Goal: Task Accomplishment & Management: Use online tool/utility

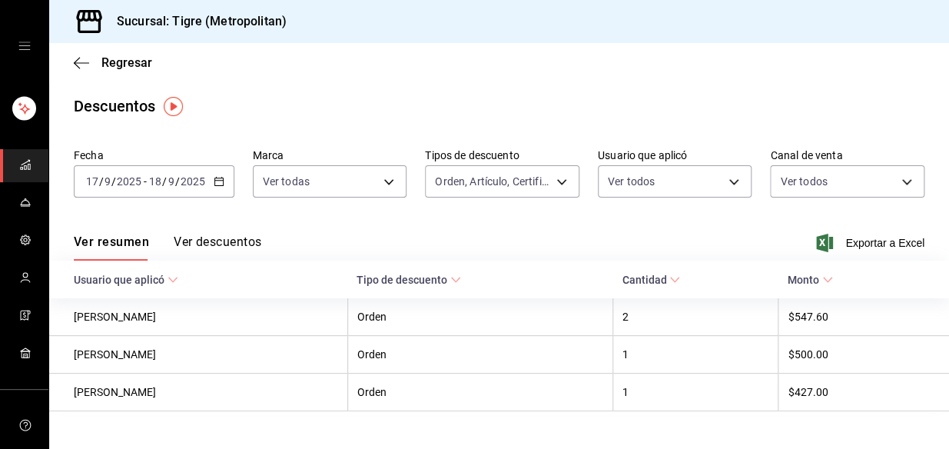
click at [24, 161] on icon "mailbox folders" at bounding box center [25, 163] width 8 height 5
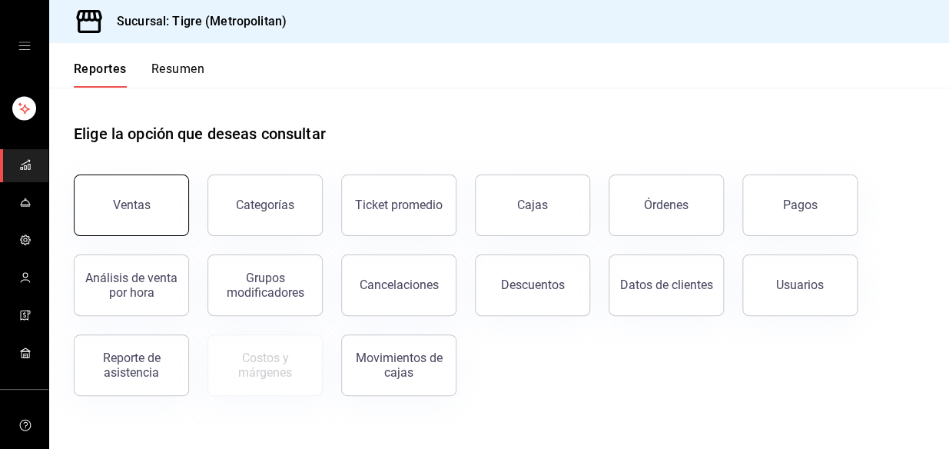
click at [124, 207] on div "Ventas" at bounding box center [132, 204] width 38 height 15
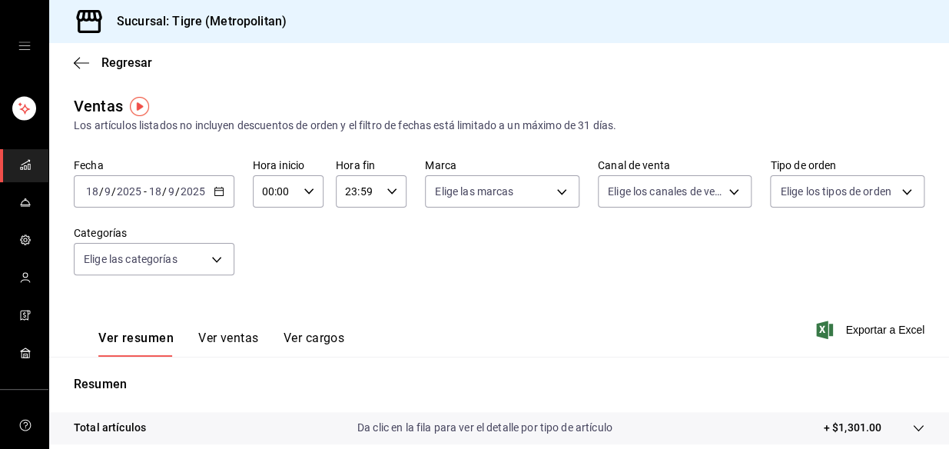
click at [214, 193] on icon "button" at bounding box center [219, 191] width 11 height 11
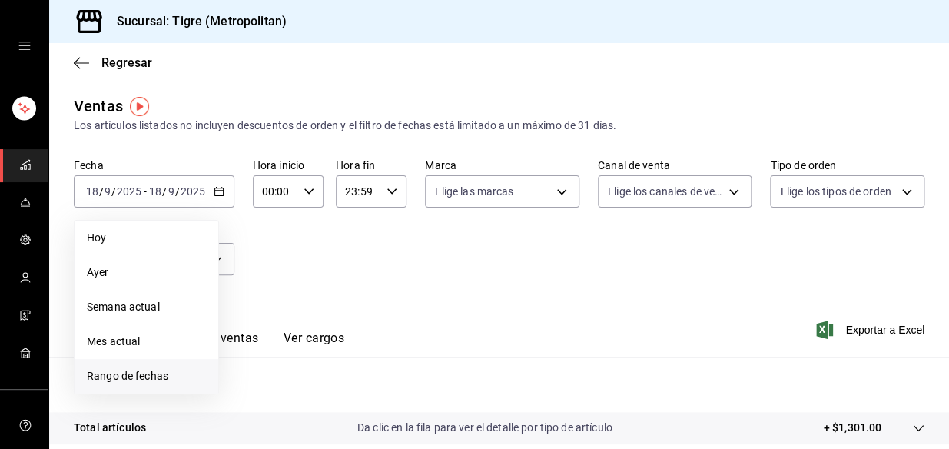
click at [117, 370] on span "Rango de fechas" at bounding box center [146, 376] width 119 height 16
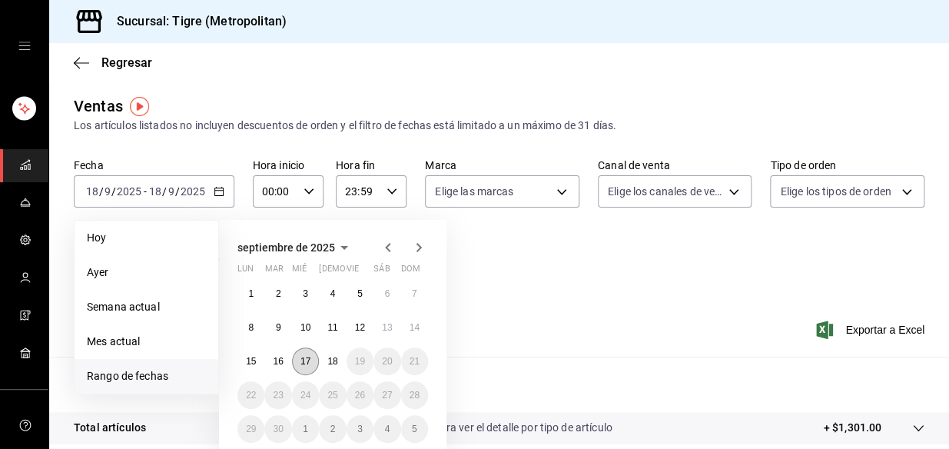
click at [310, 357] on abbr "17" at bounding box center [305, 361] width 10 height 11
click at [340, 356] on button "18" at bounding box center [332, 361] width 27 height 28
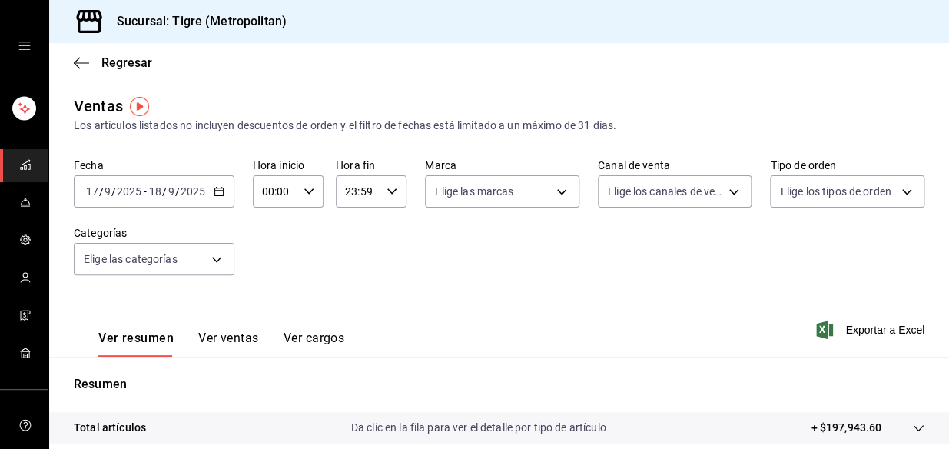
click at [306, 187] on icon "button" at bounding box center [309, 191] width 11 height 11
click at [270, 328] on span "05" at bounding box center [269, 328] width 11 height 12
type input "05:00"
click at [387, 191] on div at bounding box center [474, 224] width 949 height 449
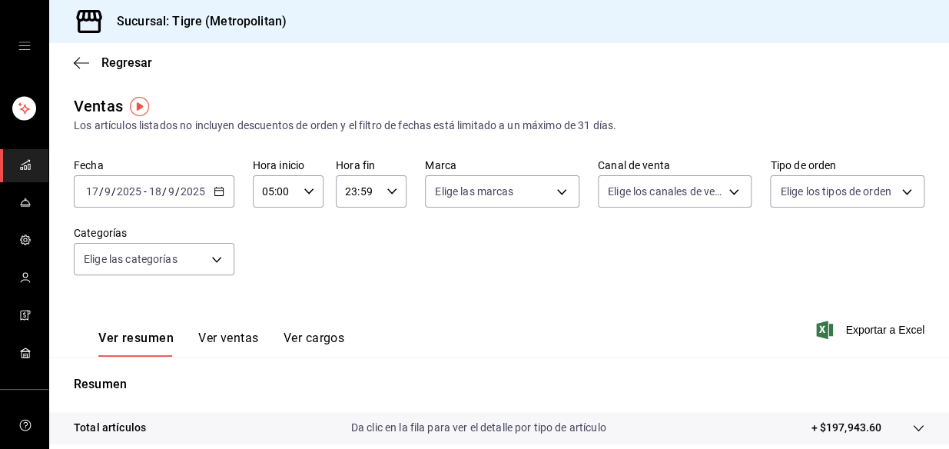
click at [387, 189] on icon "button" at bounding box center [392, 191] width 11 height 11
click at [353, 236] on span "04" at bounding box center [351, 232] width 11 height 12
type input "04:59"
click at [221, 256] on div at bounding box center [474, 224] width 949 height 449
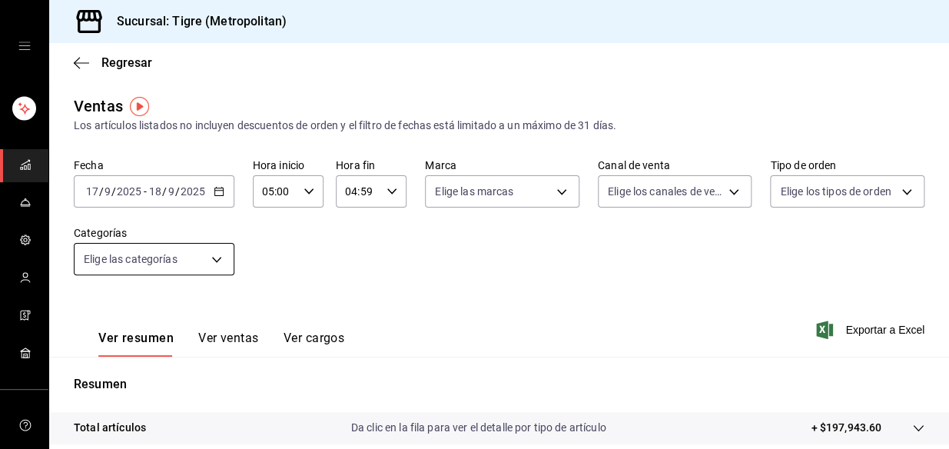
click at [219, 256] on body "Sucursal: Tigre (Metropolitan) Regresar Ventas Los artículos listados no incluy…" at bounding box center [474, 224] width 949 height 449
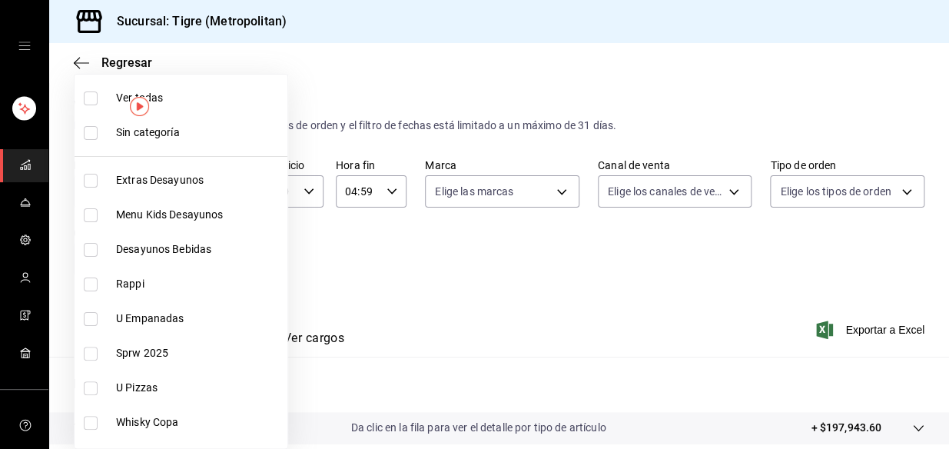
click at [88, 96] on input "checkbox" at bounding box center [91, 98] width 14 height 14
checkbox input "true"
type input "95de3a49-3e71-4222-9a00-2b077991daeb,0ce31c32-a5a6-498b-be74-31ce48fb35ae,30be1…"
checkbox input "true"
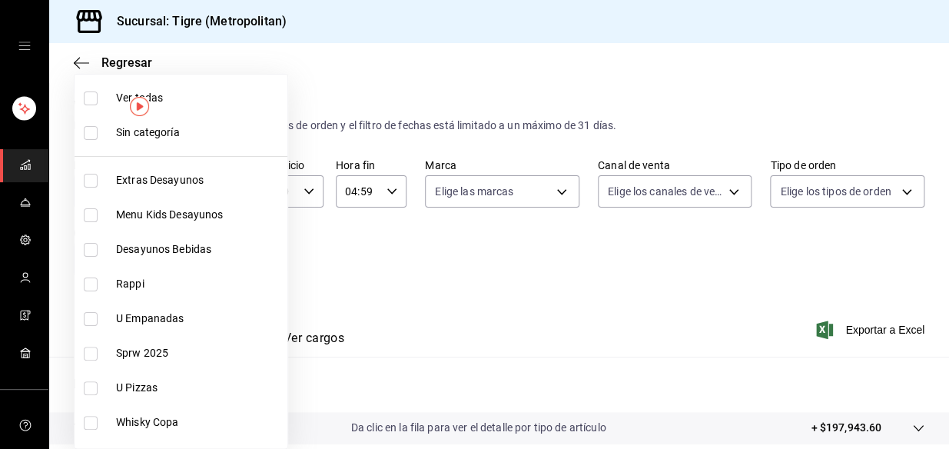
checkbox input "true"
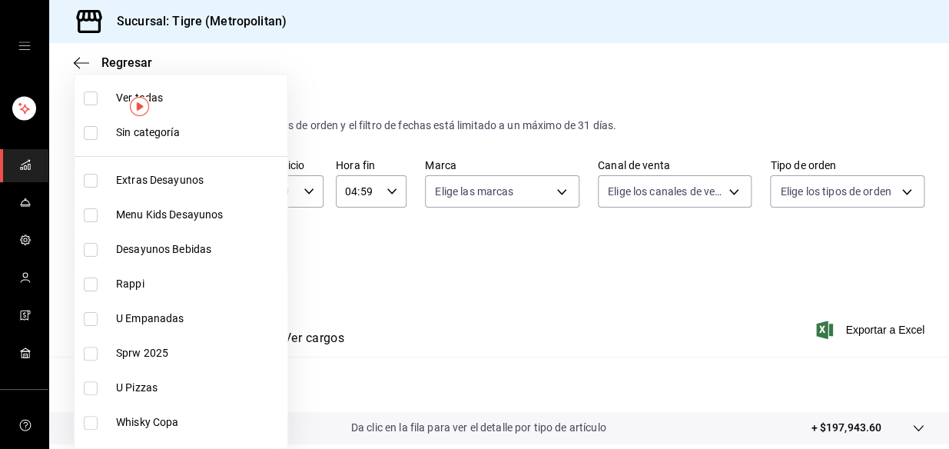
checkbox input "true"
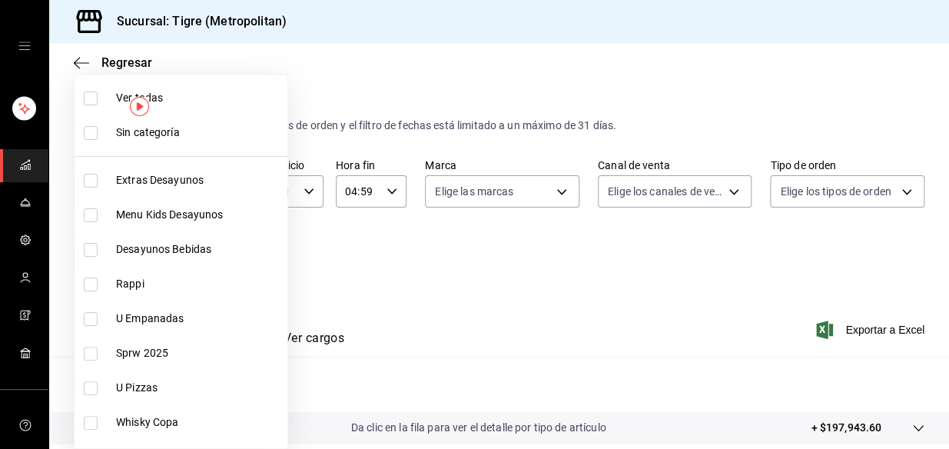
checkbox input "true"
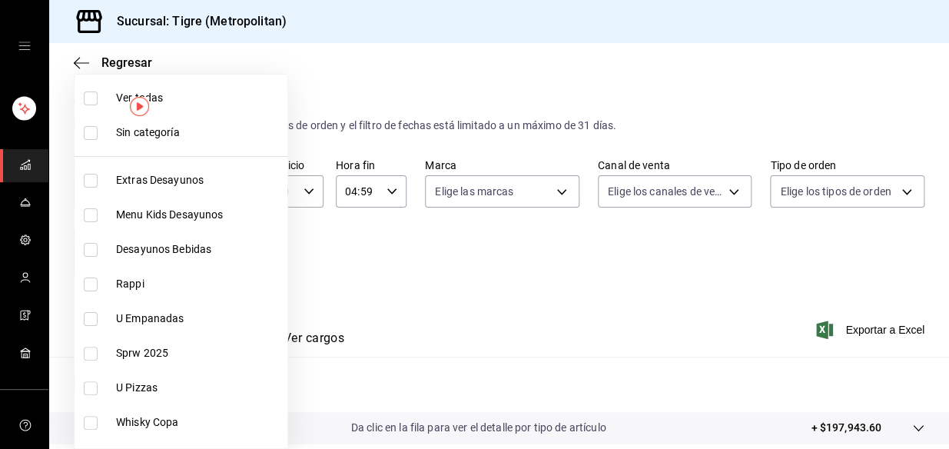
checkbox input "true"
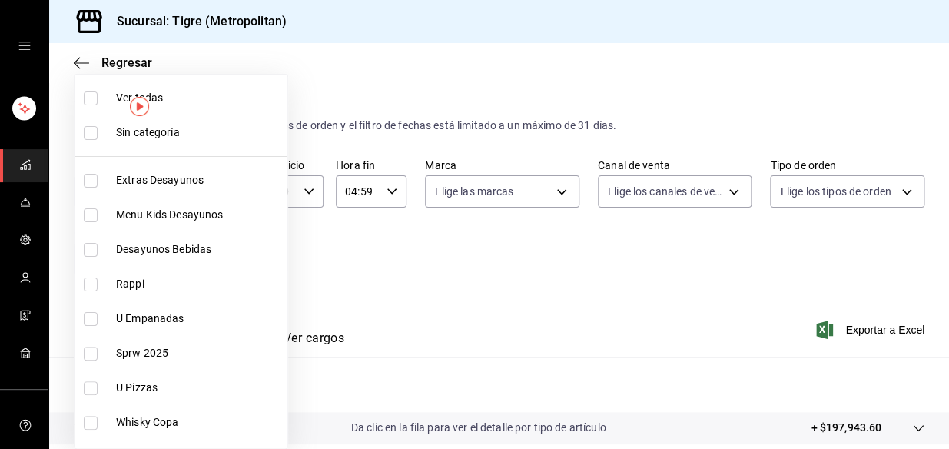
checkbox input "true"
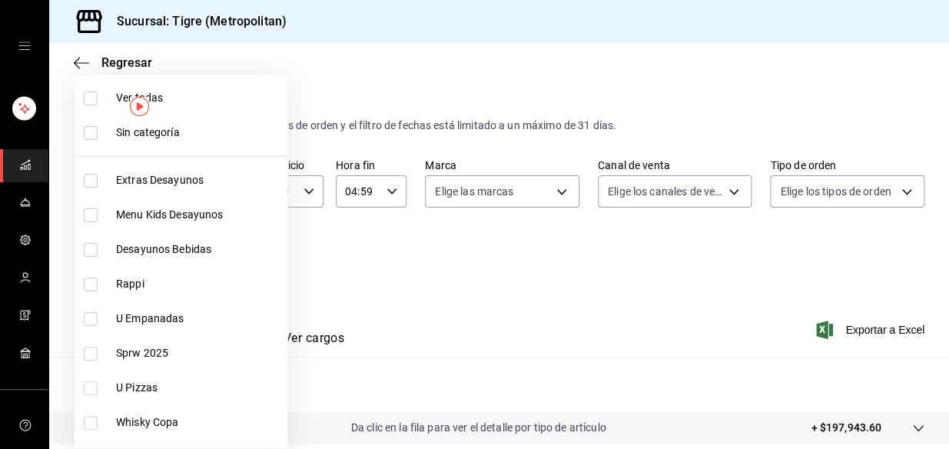
checkbox input "true"
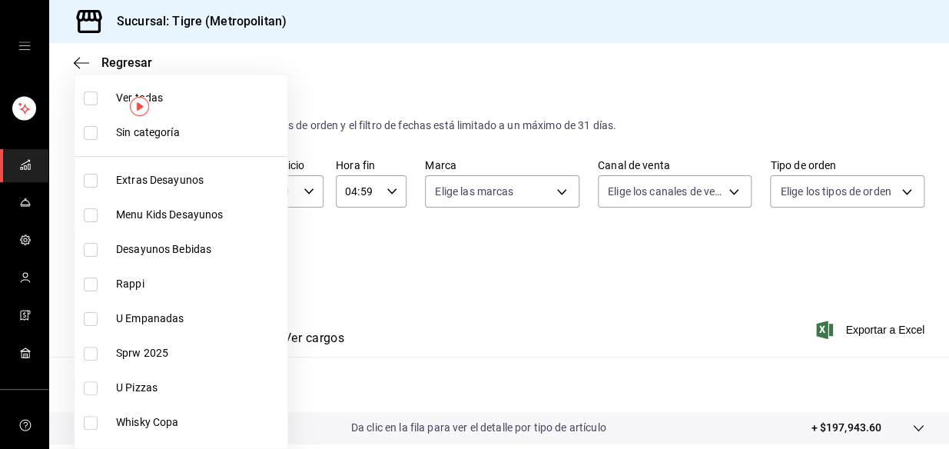
checkbox input "true"
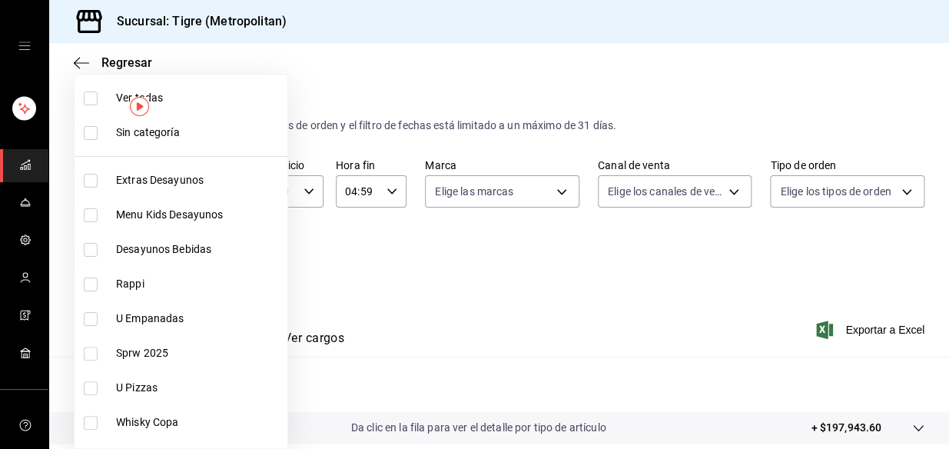
checkbox input "true"
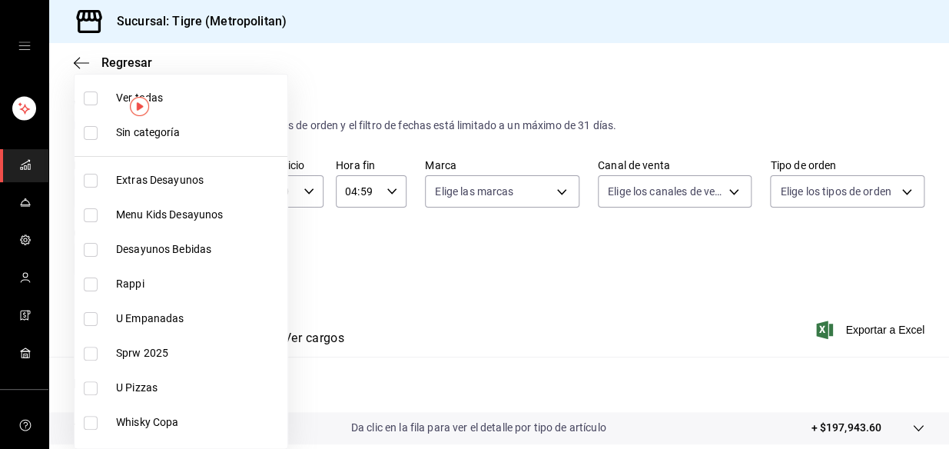
checkbox input "true"
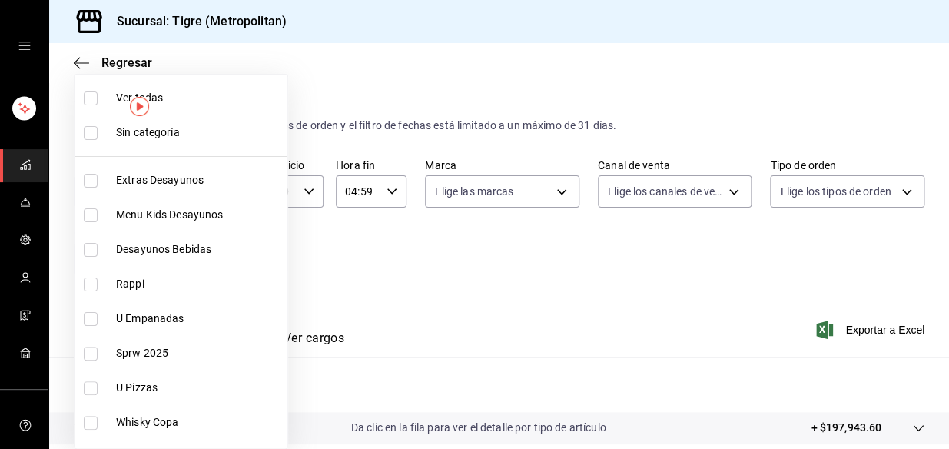
checkbox input "true"
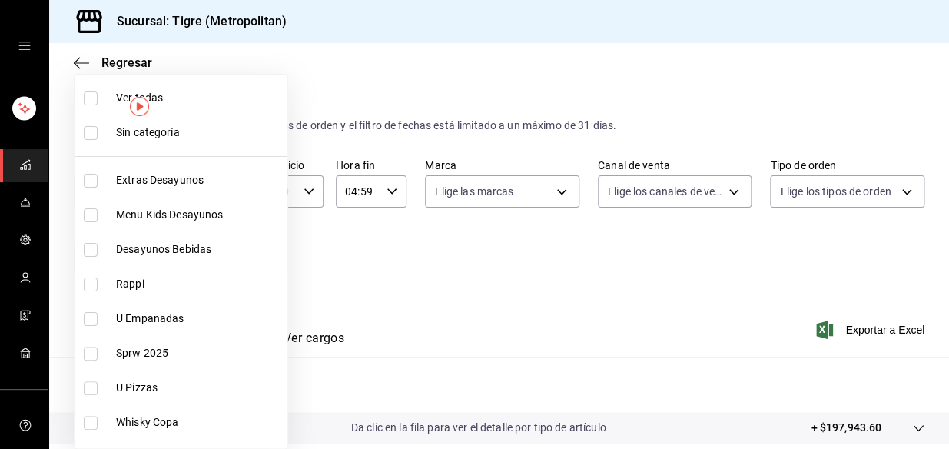
checkbox input "true"
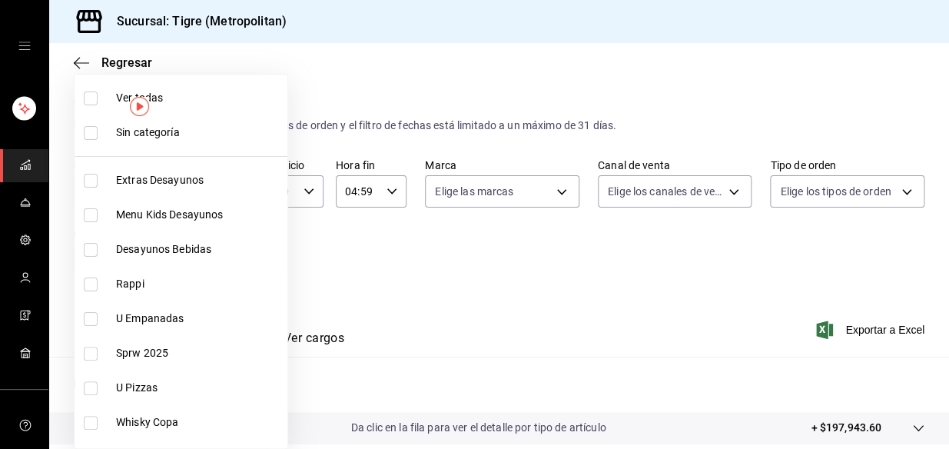
checkbox input "true"
click at [90, 131] on input "checkbox" at bounding box center [91, 133] width 14 height 14
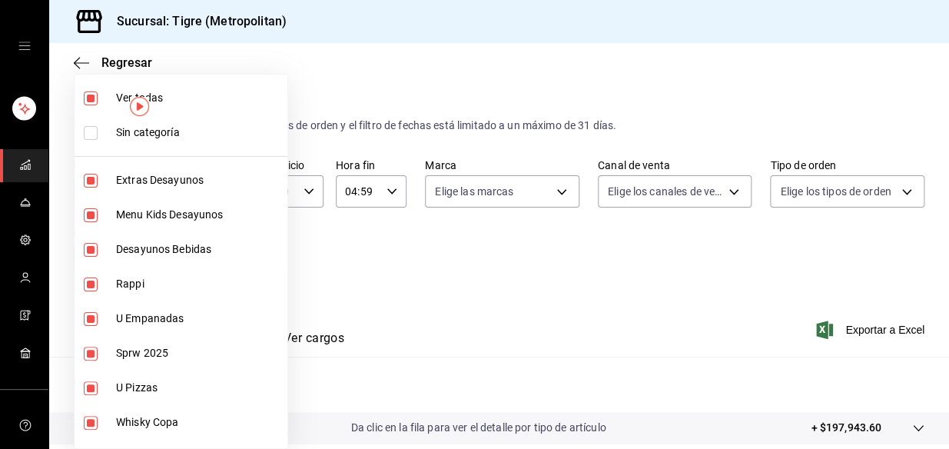
checkbox input "true"
click at [338, 252] on div at bounding box center [474, 224] width 949 height 449
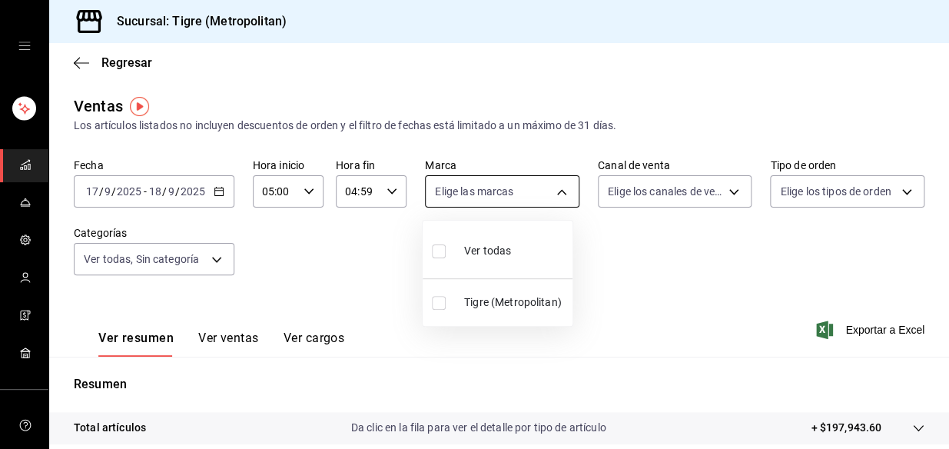
click at [555, 188] on body "Sucursal: Tigre (Metropolitan) Regresar Ventas Los artículos listados no incluy…" at bounding box center [474, 224] width 949 height 449
click at [438, 252] on input "checkbox" at bounding box center [439, 251] width 14 height 14
checkbox input "true"
type input "d2a20516-989b-40fe-838d-c8b0b31ef0ff"
checkbox input "true"
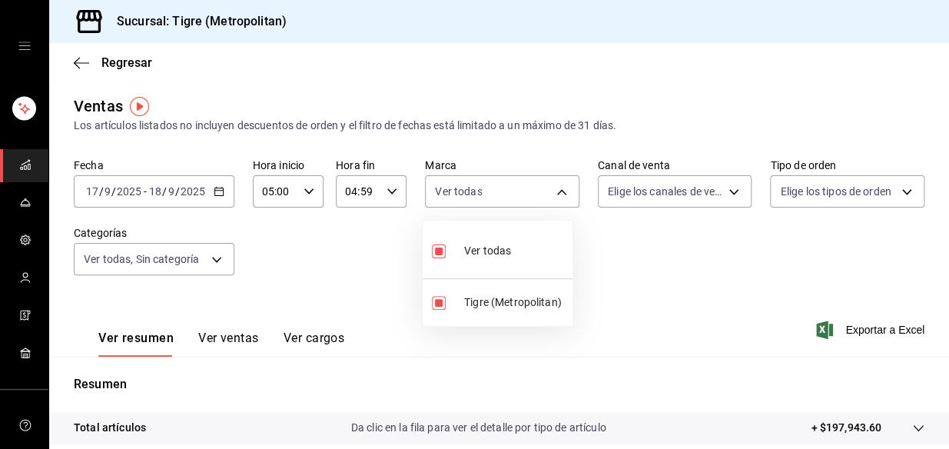
click at [722, 191] on div at bounding box center [474, 224] width 949 height 449
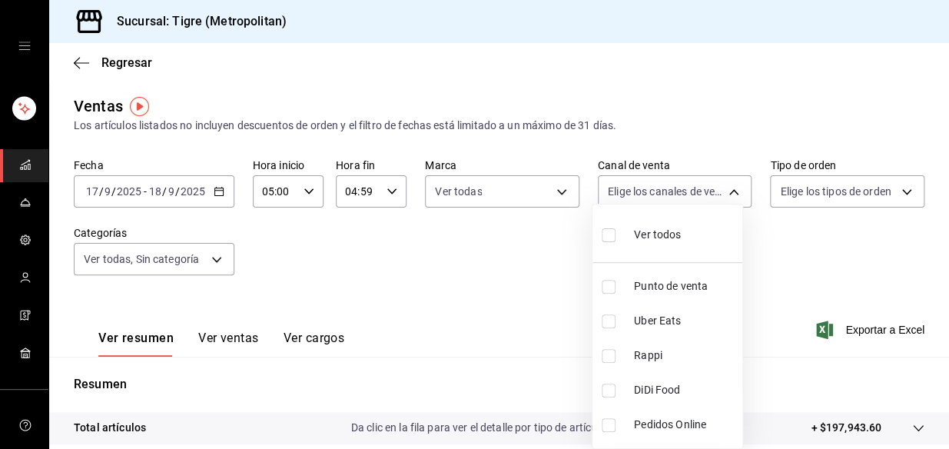
click at [722, 191] on body "Sucursal: Tigre (Metropolitan) Regresar Ventas Los artículos listados no incluy…" at bounding box center [474, 224] width 949 height 449
click at [606, 237] on input "checkbox" at bounding box center [609, 235] width 14 height 14
checkbox input "true"
type input "PARROT,UBER_EATS,RAPPI,DIDI_FOOD,ONLINE"
checkbox input "true"
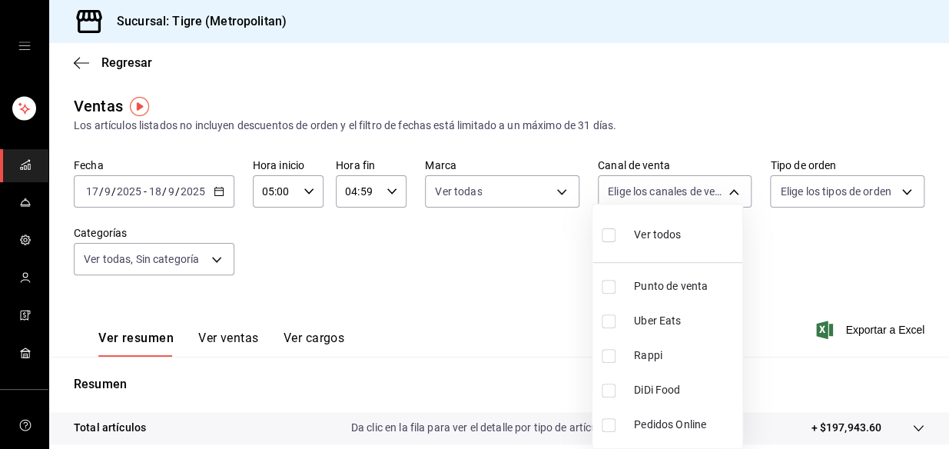
checkbox input "true"
click at [830, 219] on div at bounding box center [474, 224] width 949 height 449
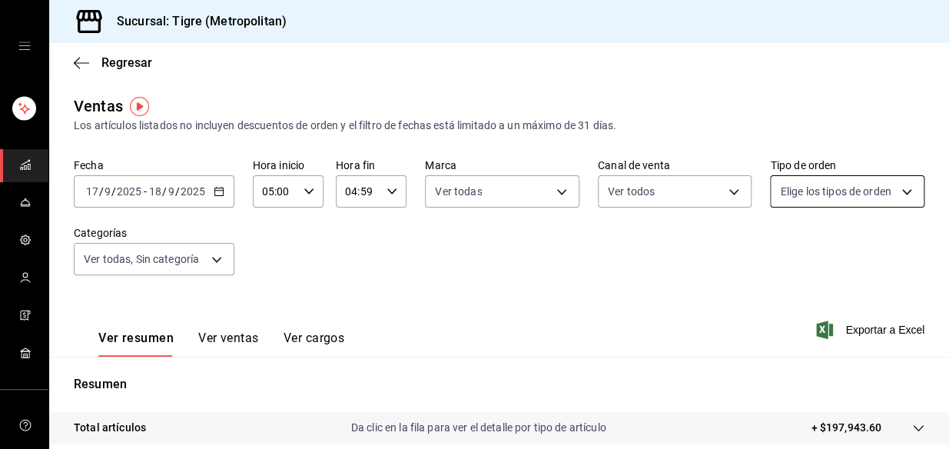
click at [897, 191] on body "Sucursal: Tigre (Metropolitan) Regresar Ventas Los artículos listados no incluy…" at bounding box center [474, 224] width 949 height 449
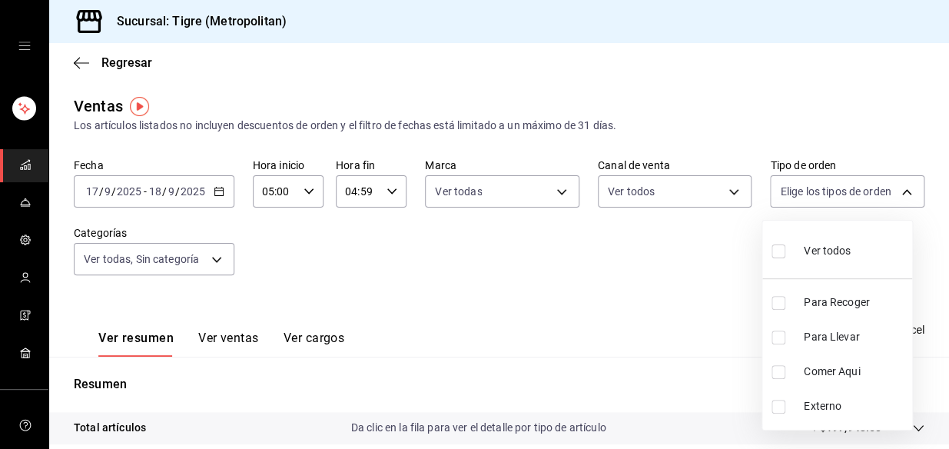
click at [782, 254] on input "checkbox" at bounding box center [779, 251] width 14 height 14
checkbox input "true"
type input "f7df4de8-9964-48c4-9e53-dd040d652eda,4cfece08-abf2-465c-953c-59dc98a97bb2,5a16a…"
checkbox input "true"
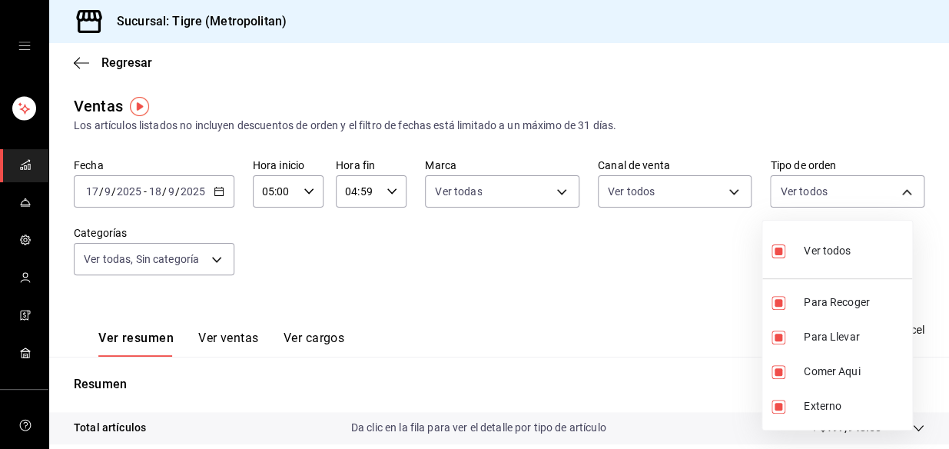
checkbox input "true"
click at [630, 322] on div at bounding box center [474, 224] width 949 height 449
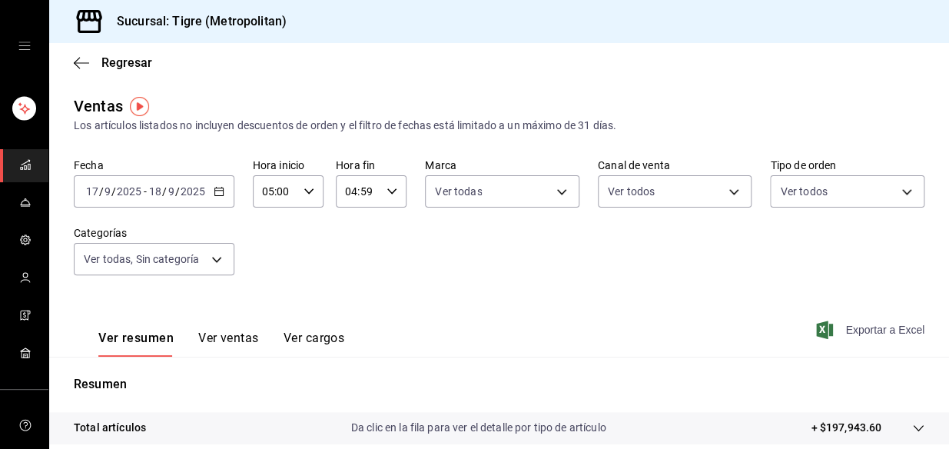
click at [865, 324] on span "Exportar a Excel" at bounding box center [871, 329] width 105 height 18
click at [865, 324] on div "Exportar a Excel" at bounding box center [871, 329] width 105 height 18
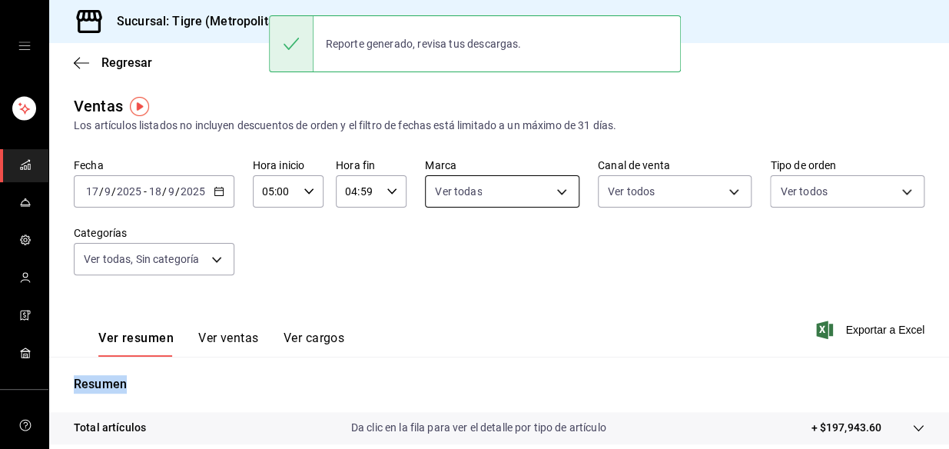
click at [450, 206] on body "Sucursal: Tigre (Metropolitan) Regresar Ventas Los artículos listados no incluy…" at bounding box center [474, 224] width 949 height 449
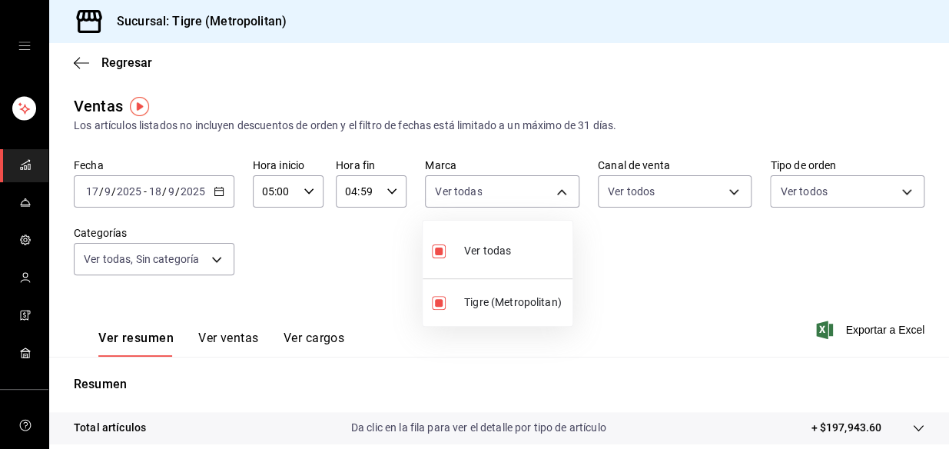
click at [223, 192] on div at bounding box center [474, 224] width 949 height 449
click at [216, 191] on icon "button" at bounding box center [219, 191] width 11 height 11
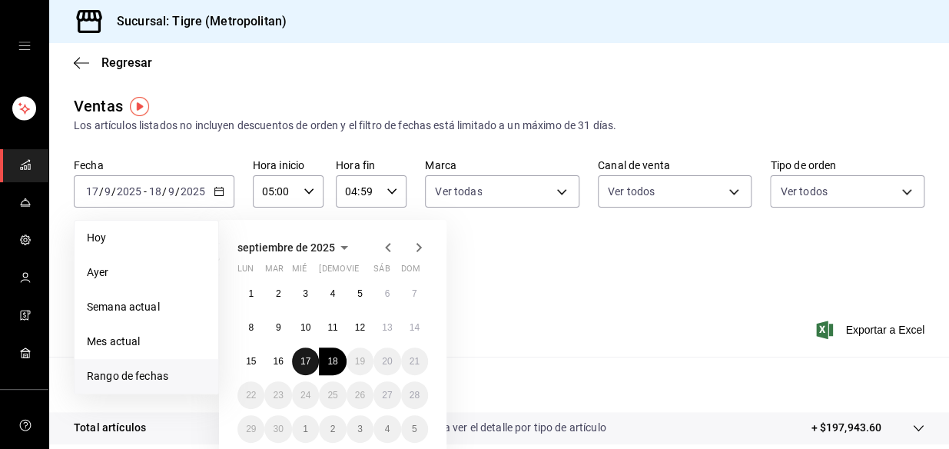
click at [308, 358] on abbr "17" at bounding box center [305, 361] width 10 height 11
click at [336, 359] on abbr "18" at bounding box center [332, 361] width 10 height 11
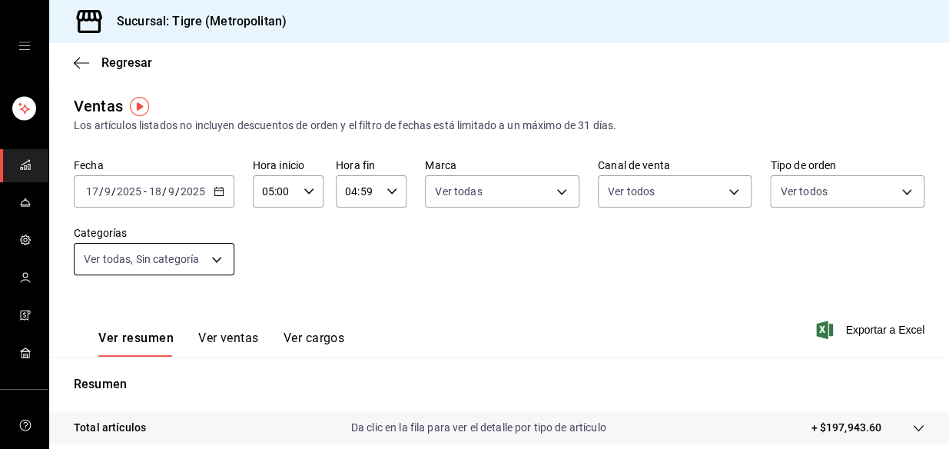
click at [215, 258] on body "Sucursal: Tigre (Metropolitan) Regresar Ventas Los artículos listados no incluy…" at bounding box center [474, 224] width 949 height 449
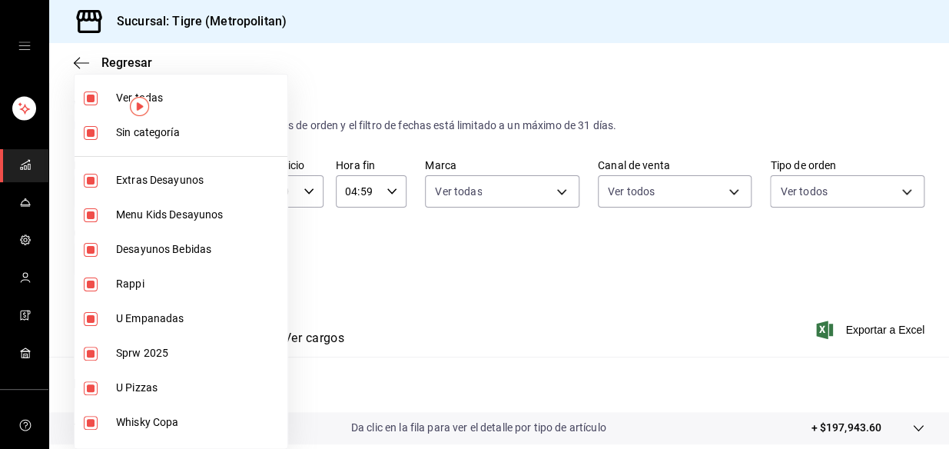
click at [523, 244] on div at bounding box center [474, 224] width 949 height 449
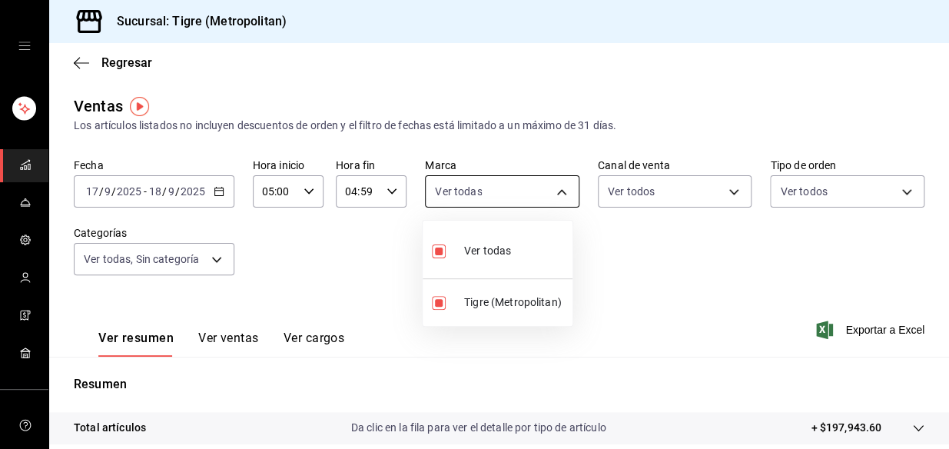
click at [558, 191] on body "Sucursal: Tigre (Metropolitan) Regresar Ventas Los artículos listados no incluy…" at bounding box center [474, 224] width 949 height 449
click at [627, 238] on div at bounding box center [474, 224] width 949 height 449
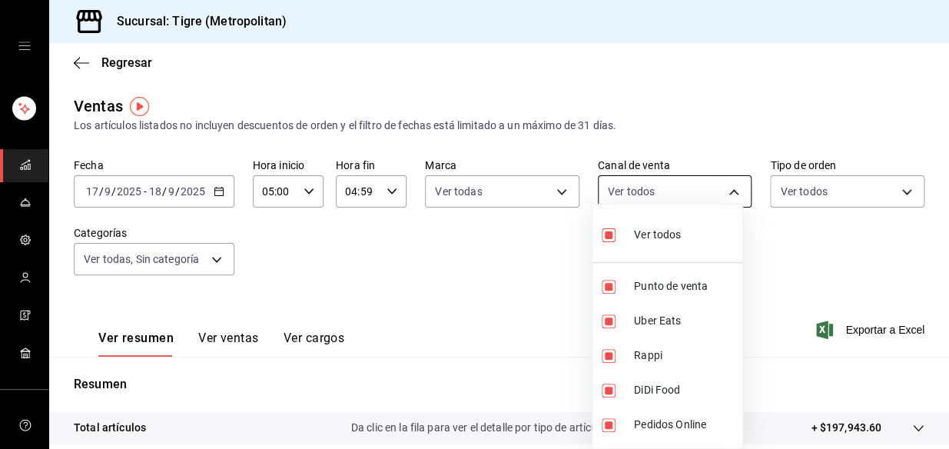
click at [722, 189] on body "Sucursal: Tigre (Metropolitan) Regresar Ventas Los artículos listados no incluy…" at bounding box center [474, 224] width 949 height 449
click at [786, 225] on div at bounding box center [474, 224] width 949 height 449
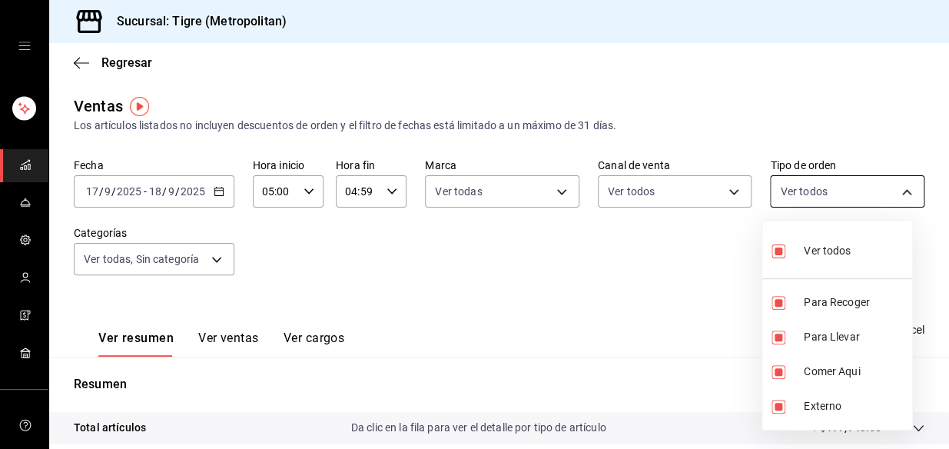
click at [894, 191] on body "Sucursal: Tigre (Metropolitan) Regresar Ventas Los artículos listados no incluy…" at bounding box center [474, 224] width 949 height 449
click at [645, 294] on div at bounding box center [474, 224] width 949 height 449
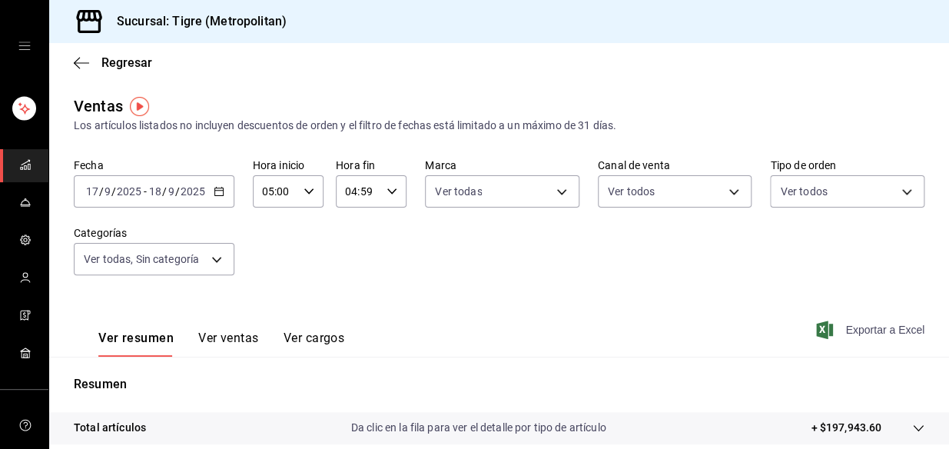
click at [867, 328] on span "Exportar a Excel" at bounding box center [871, 329] width 105 height 18
click at [867, 328] on div "Exportar a Excel" at bounding box center [871, 329] width 105 height 18
